Goal: Task Accomplishment & Management: Use online tool/utility

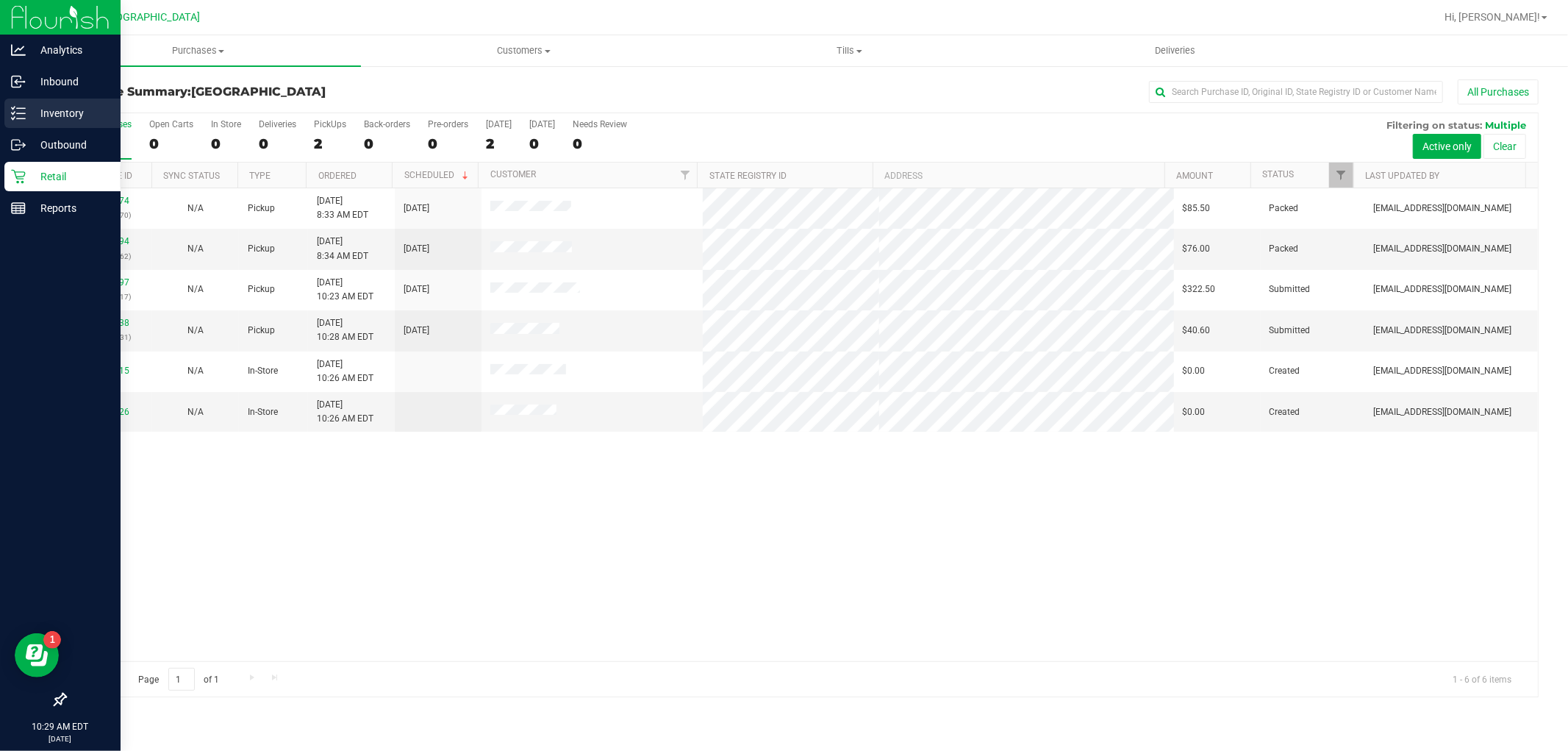
click at [20, 111] on icon at bounding box center [18, 113] width 15 height 15
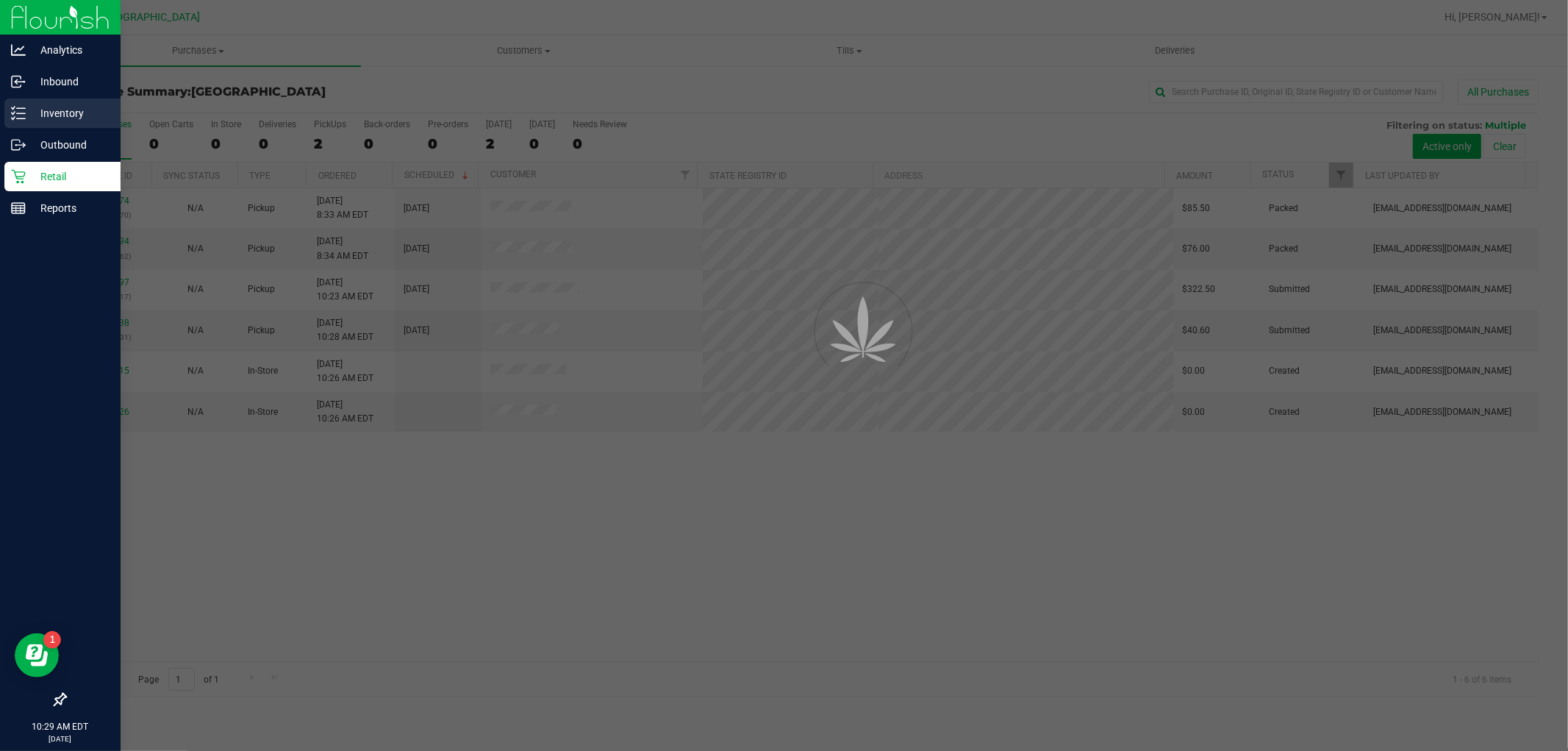
click at [80, 116] on p "Inventory" at bounding box center [69, 113] width 88 height 18
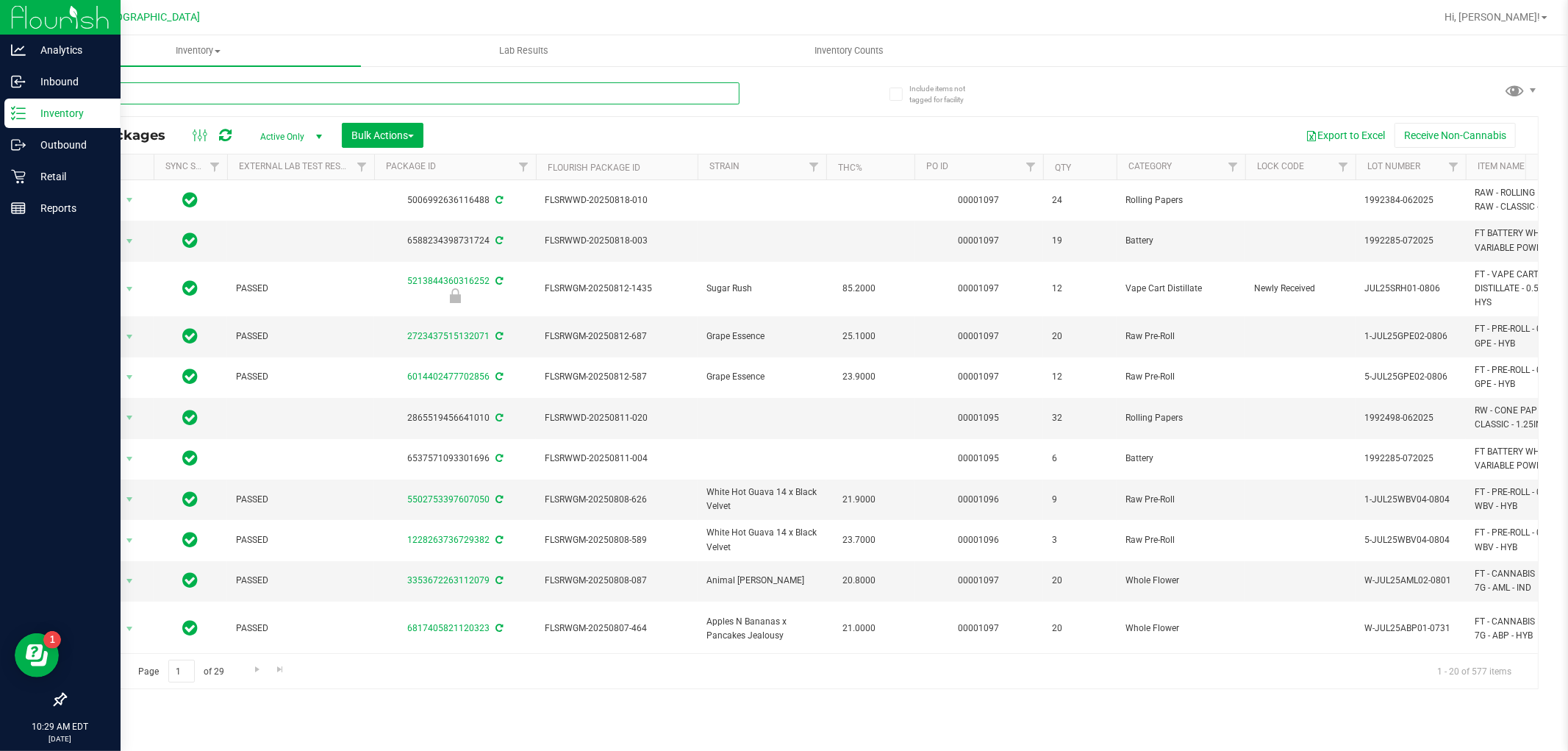
click at [210, 96] on input "text" at bounding box center [402, 93] width 675 height 22
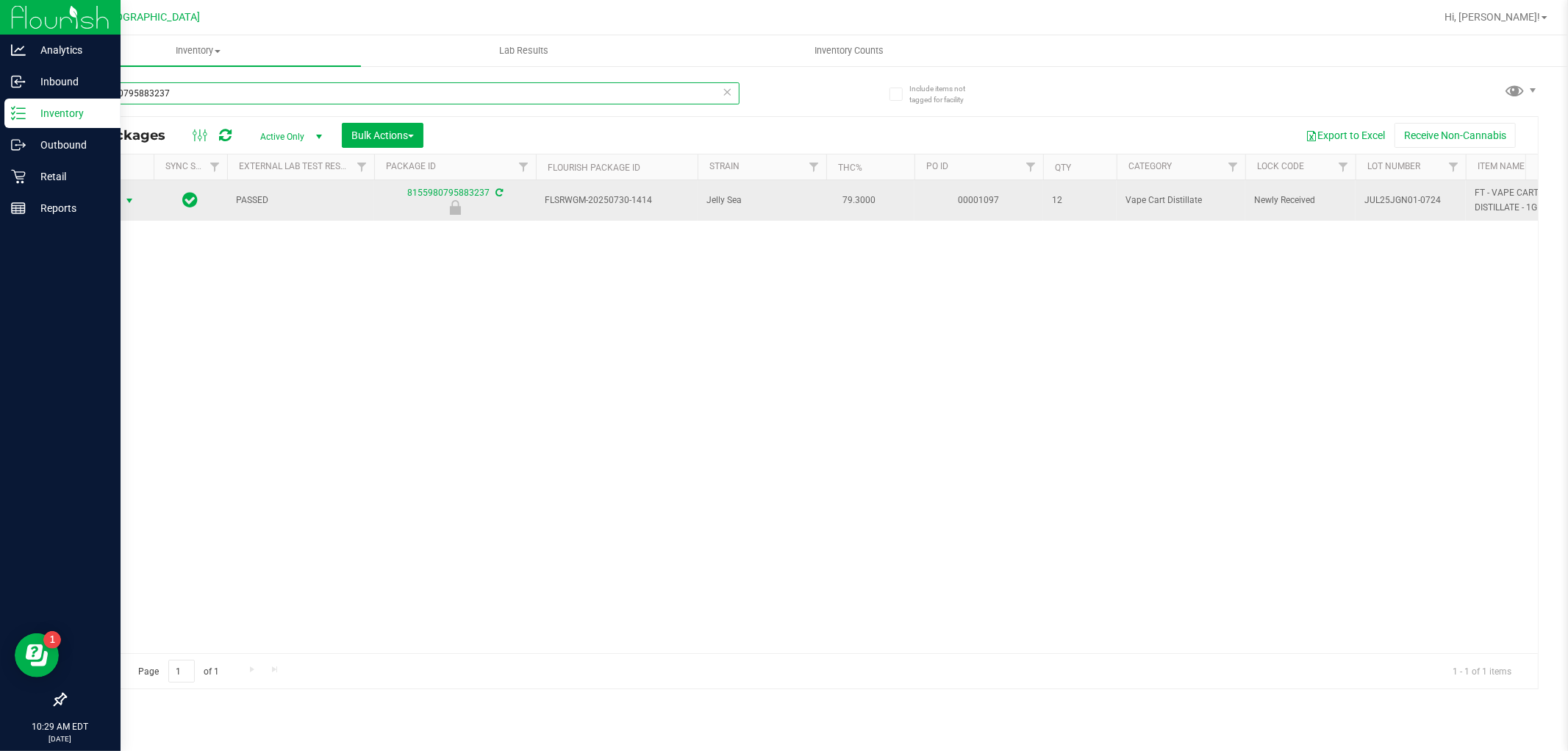
type input "8155980795883237"
click at [131, 207] on span "select" at bounding box center [129, 200] width 11 height 11
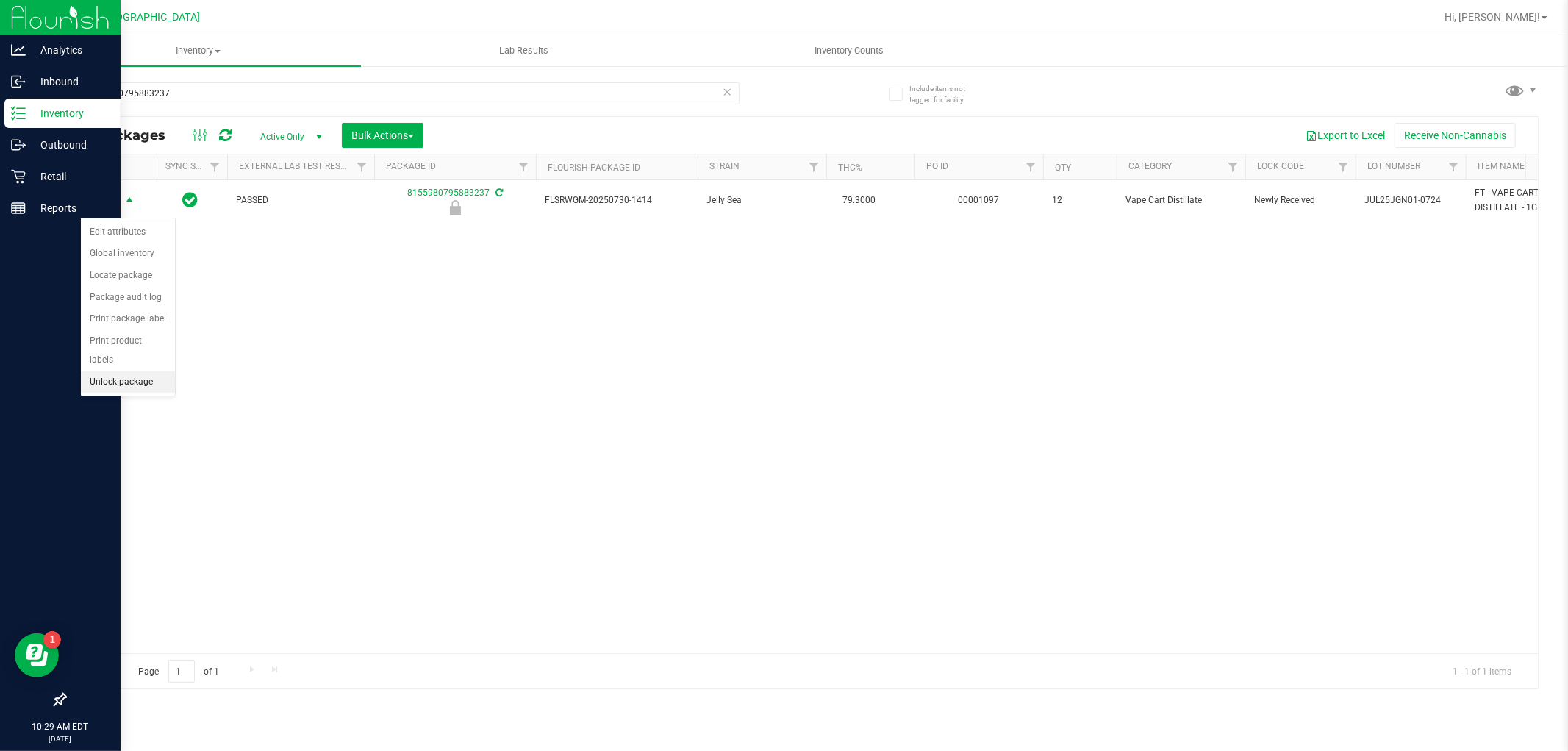
click at [141, 388] on li "Unlock package" at bounding box center [127, 382] width 94 height 22
